Goal: Navigation & Orientation: Find specific page/section

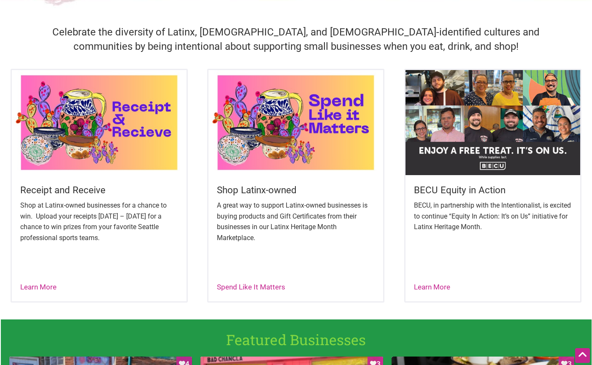
scroll to position [260, 0]
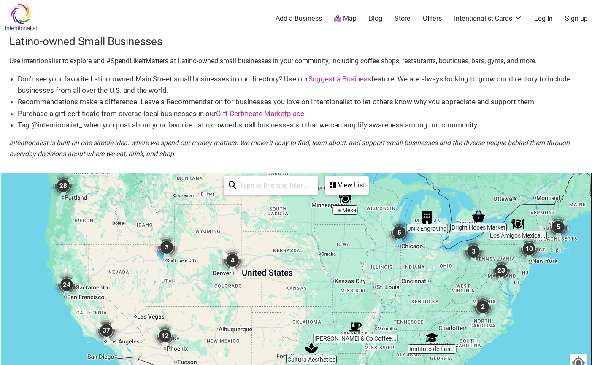
drag, startPoint x: 262, startPoint y: 266, endPoint x: 268, endPoint y: 228, distance: 38.5
click at [268, 228] on div at bounding box center [296, 337] width 590 height 328
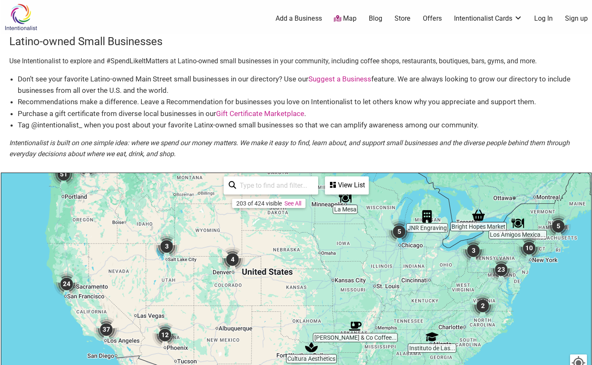
click at [293, 204] on link "See All" at bounding box center [292, 203] width 17 height 7
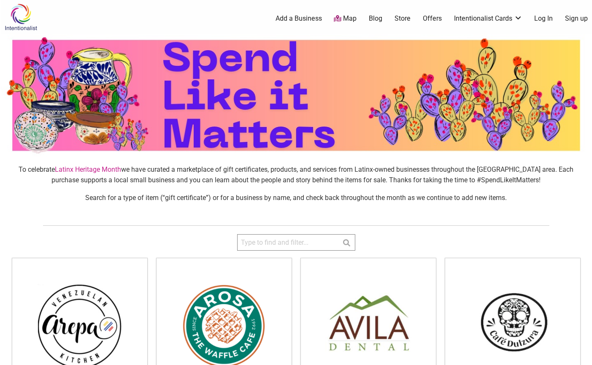
click at [347, 20] on link "Map" at bounding box center [345, 19] width 23 height 10
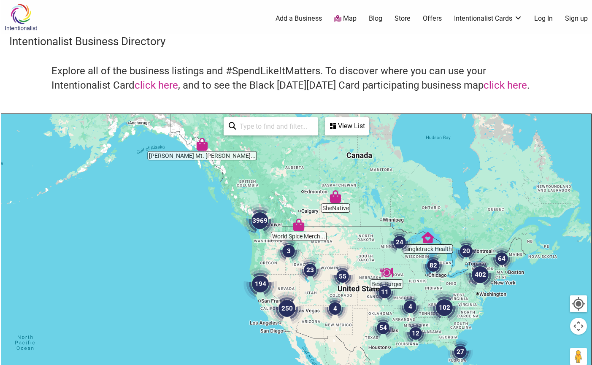
click at [277, 131] on input "search" at bounding box center [274, 126] width 77 height 16
click at [349, 130] on div "View List" at bounding box center [347, 126] width 42 height 16
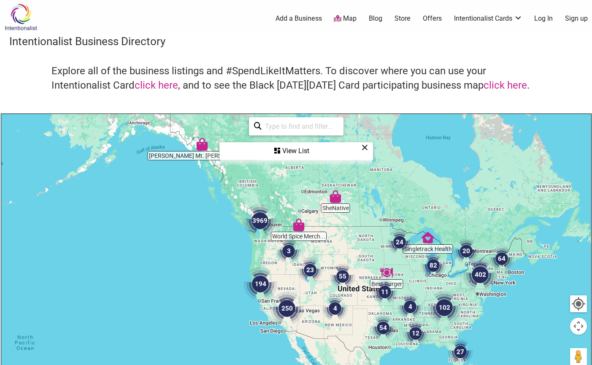
click at [366, 148] on icon at bounding box center [365, 147] width 6 height 0
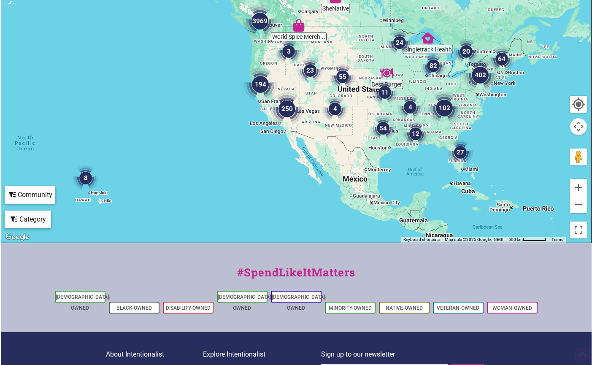
scroll to position [239, 0]
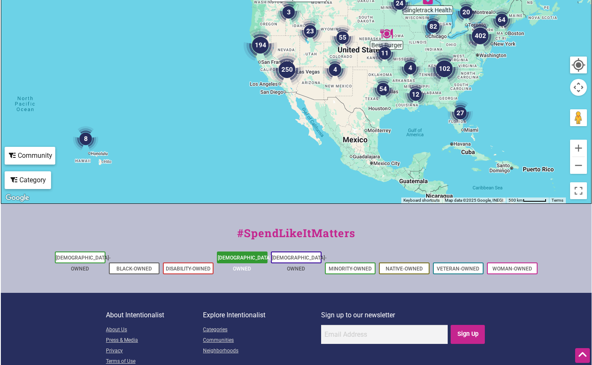
click at [249, 259] on link "[DEMOGRAPHIC_DATA]-Owned" at bounding box center [245, 263] width 55 height 17
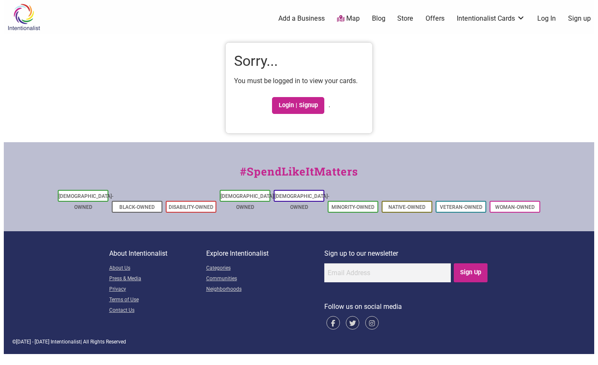
click at [389, 20] on ul "0 Add a Business Map Blog Store Offers Intentionalist Cards Buy Black Card Inte…" at bounding box center [341, 19] width 517 height 10
click at [381, 19] on link "Blog" at bounding box center [379, 18] width 14 height 9
click at [125, 263] on link "About Us" at bounding box center [157, 268] width 97 height 11
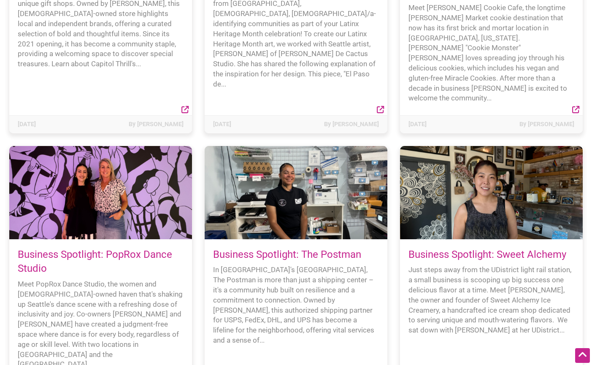
scroll to position [5686, 0]
